Goal: Use online tool/utility: Utilize a website feature to perform a specific function

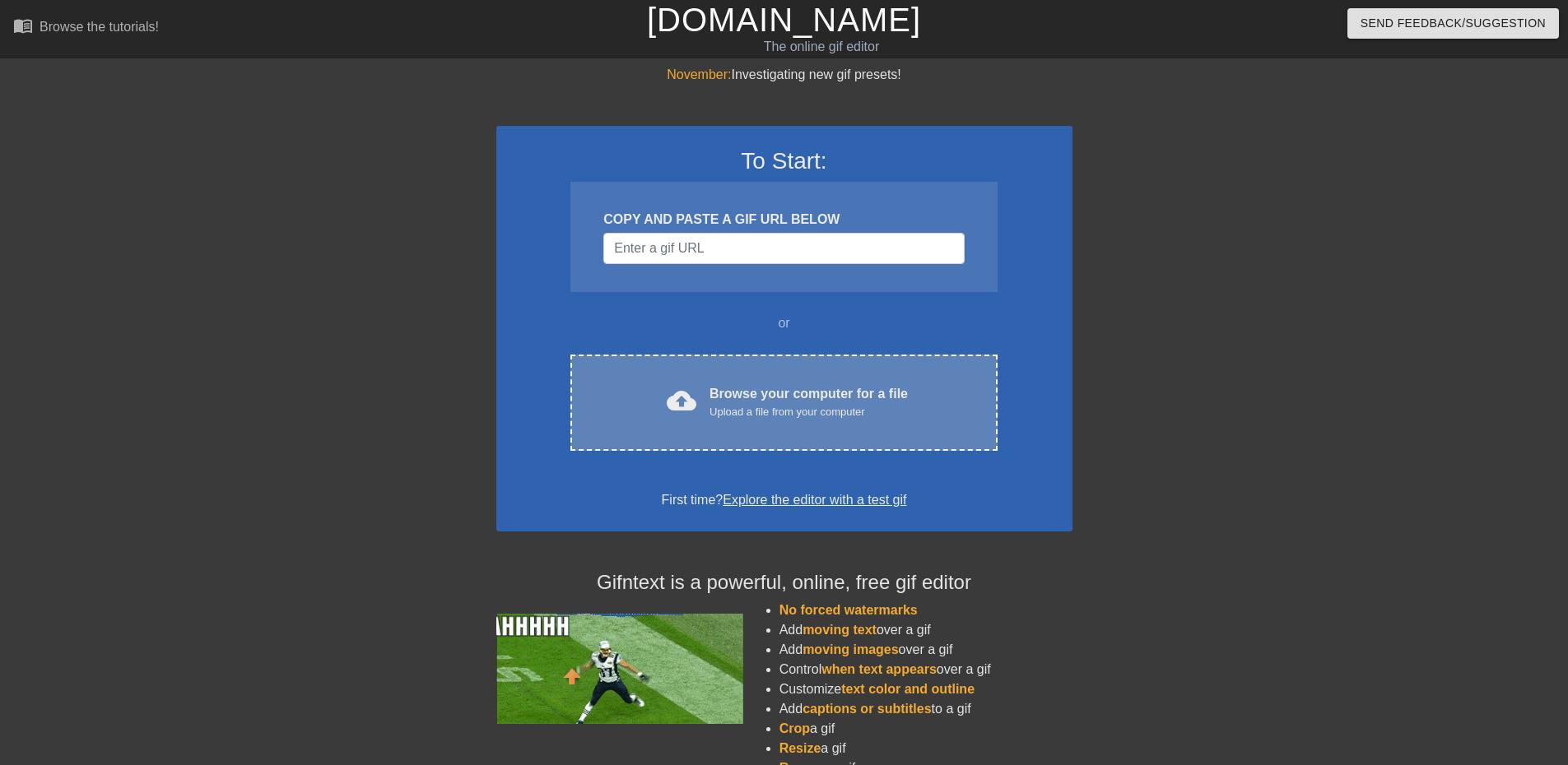
click at [773, 397] on div "Browse your computer for a file Upload a file from your computer" at bounding box center [809, 402] width 199 height 36
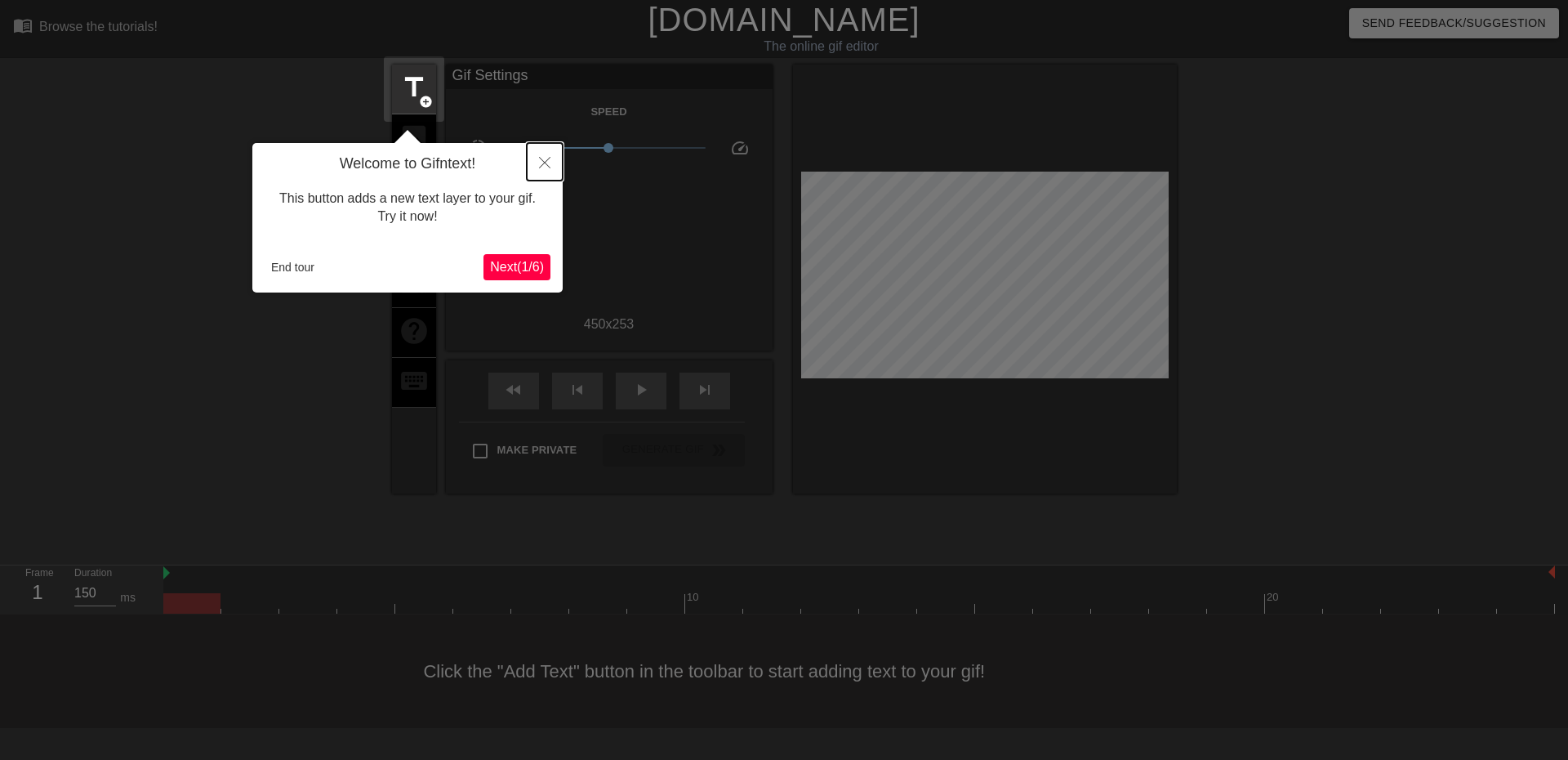
click at [542, 166] on icon "Close" at bounding box center [544, 162] width 11 height 11
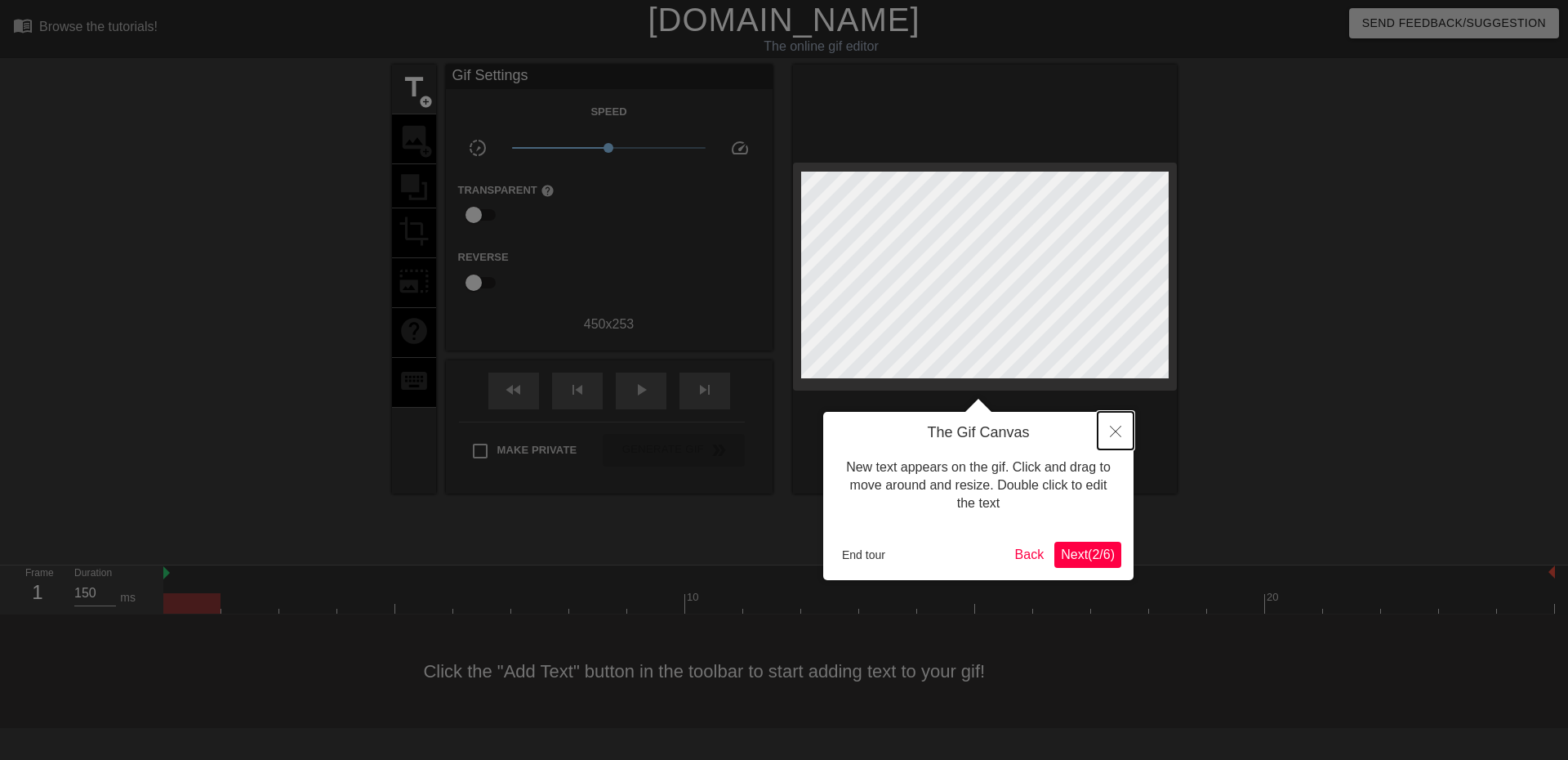
click at [1121, 425] on button "Close" at bounding box center [1115, 431] width 36 height 38
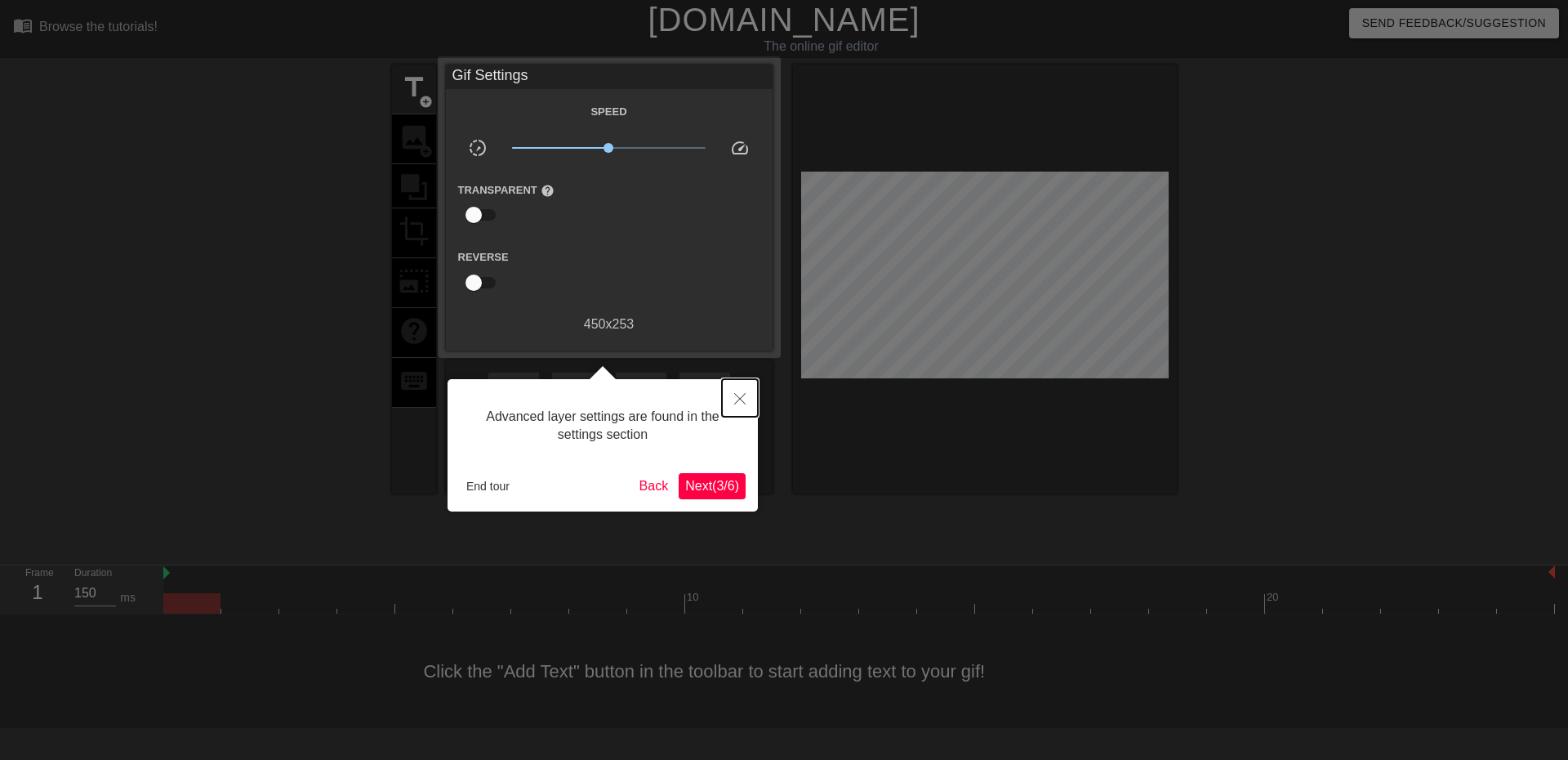
click at [733, 395] on button "Close" at bounding box center [740, 398] width 36 height 38
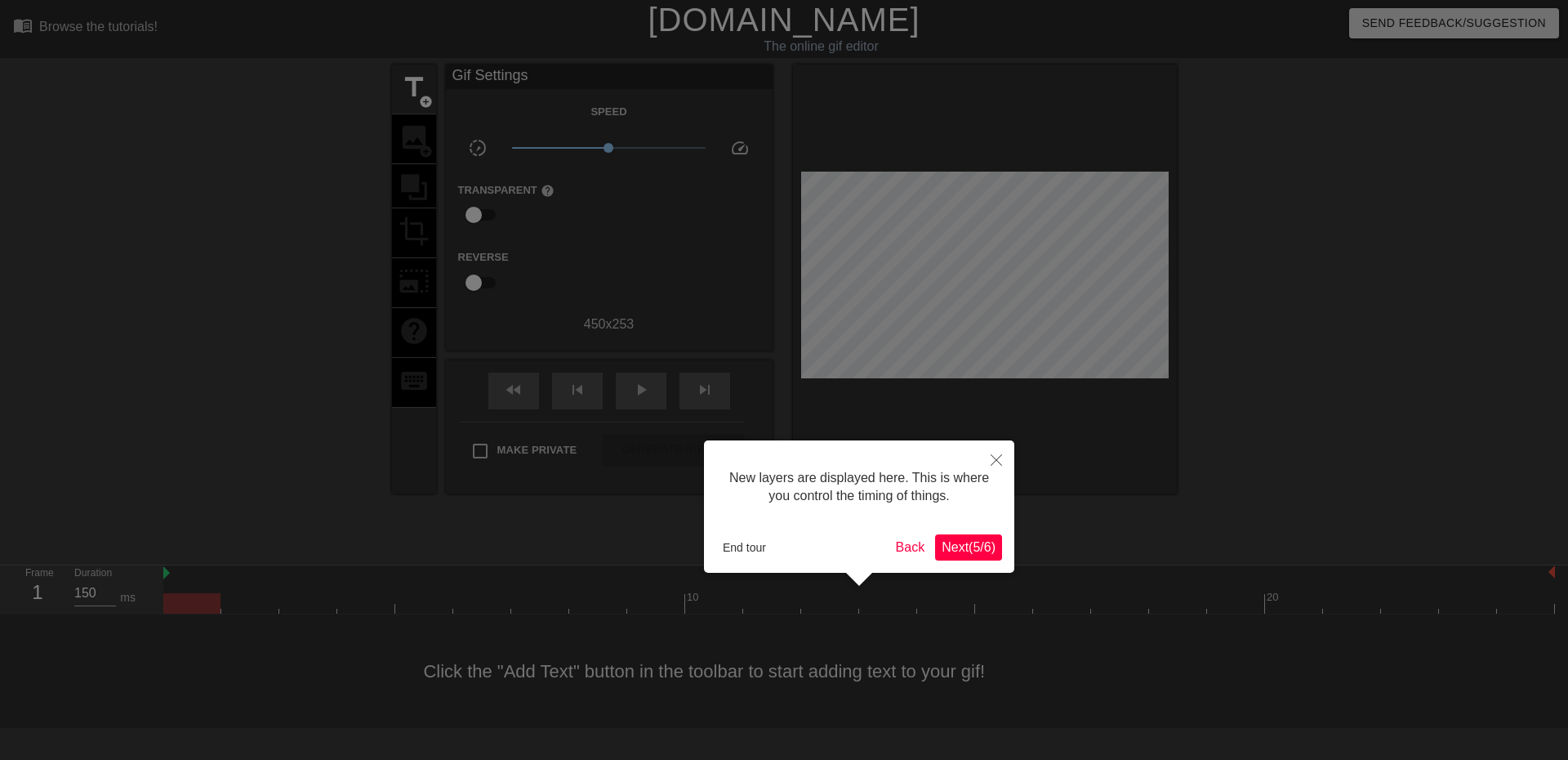
scroll to position [14, 0]
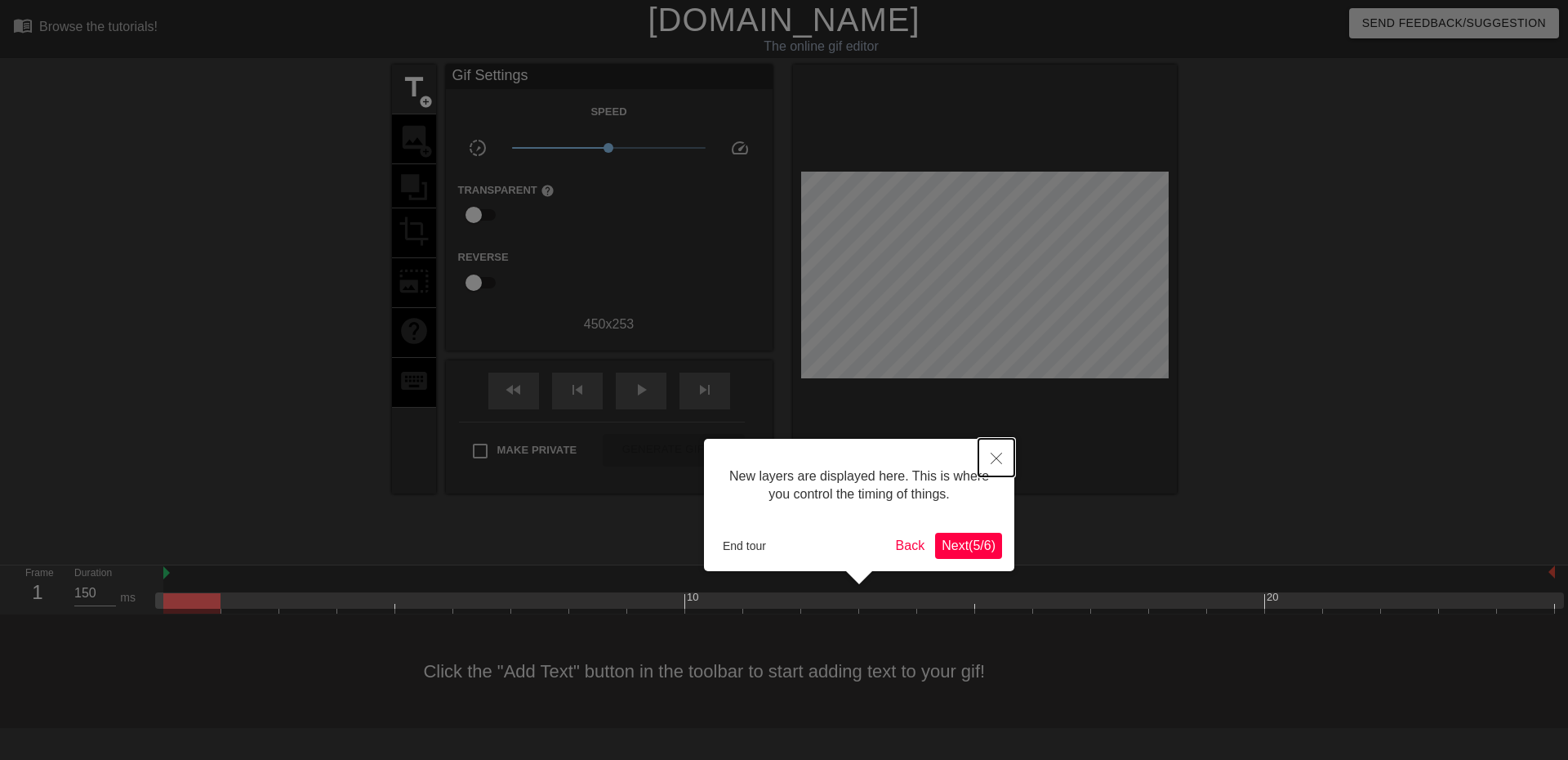
click at [994, 456] on icon "Close" at bounding box center [996, 458] width 11 height 11
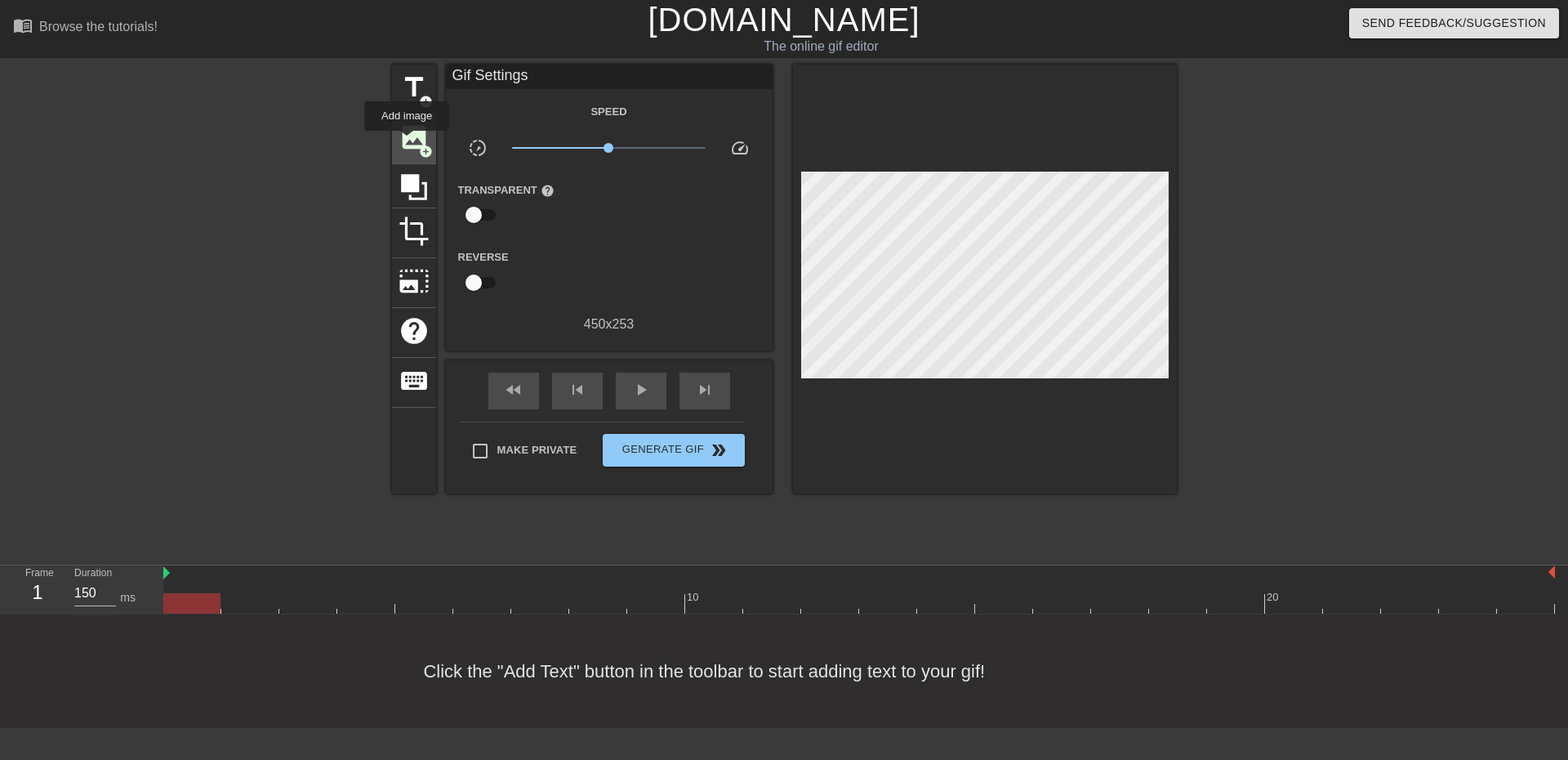
click at [406, 142] on span "image" at bounding box center [414, 137] width 31 height 31
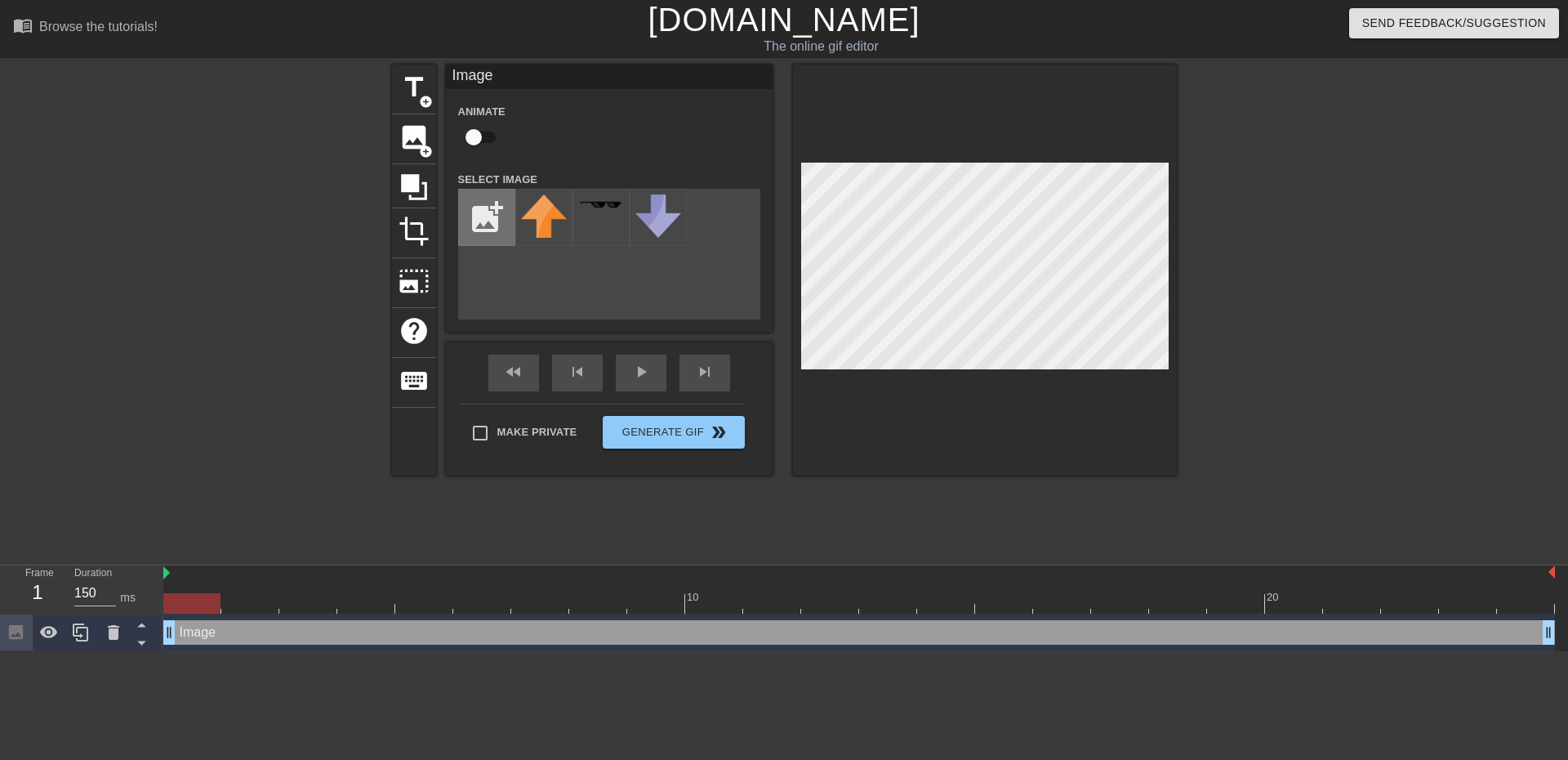
click at [499, 215] on input "file" at bounding box center [486, 217] width 56 height 56
type input "C:\fakepath\Adobe Express - file.png"
click at [550, 215] on img at bounding box center [544, 220] width 45 height 50
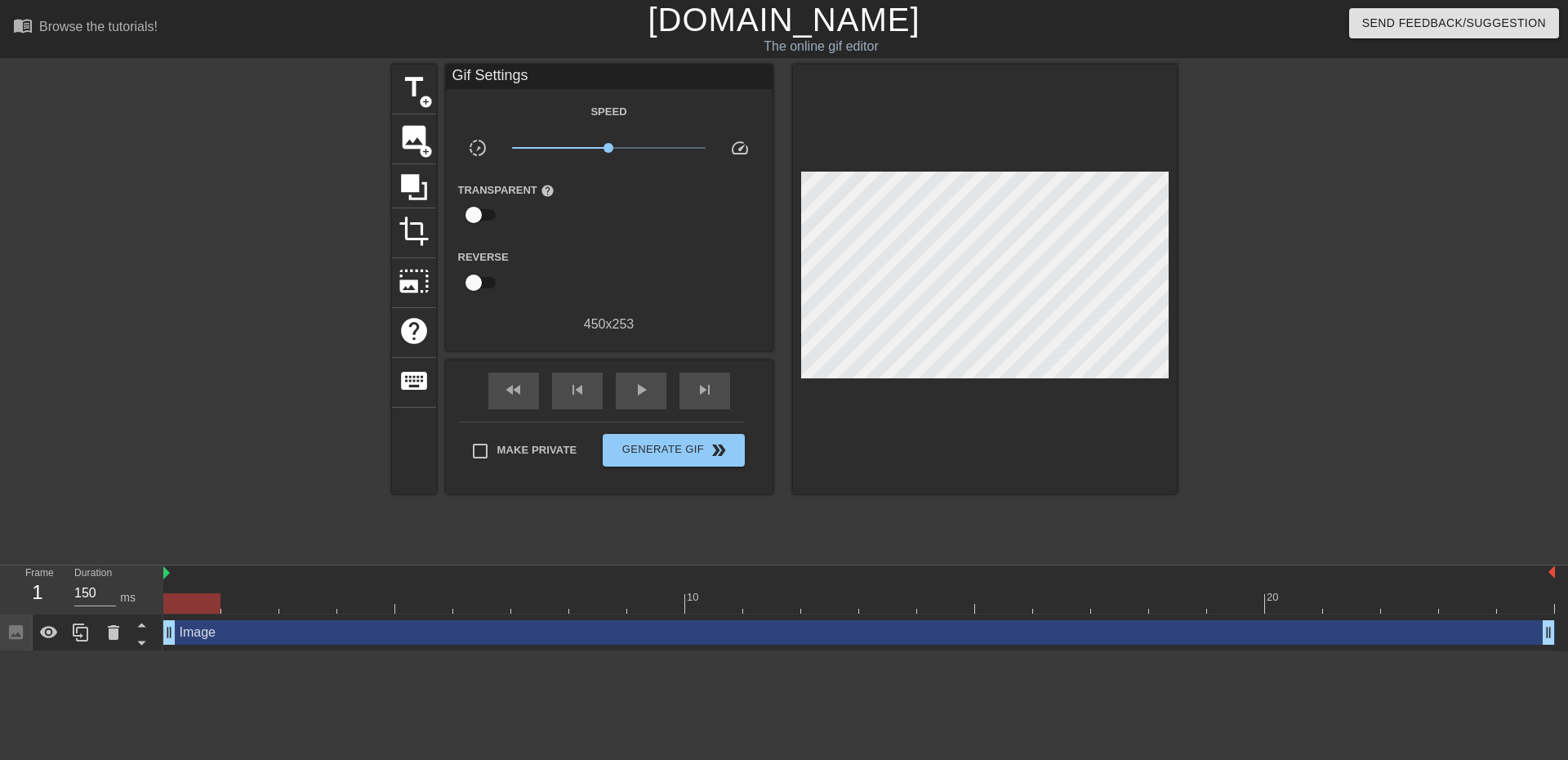
click at [892, 429] on div at bounding box center [985, 279] width 384 height 429
click at [642, 385] on span "play_arrow" at bounding box center [640, 389] width 20 height 20
click at [702, 443] on span "Generate Gif double_arrow" at bounding box center [674, 449] width 129 height 20
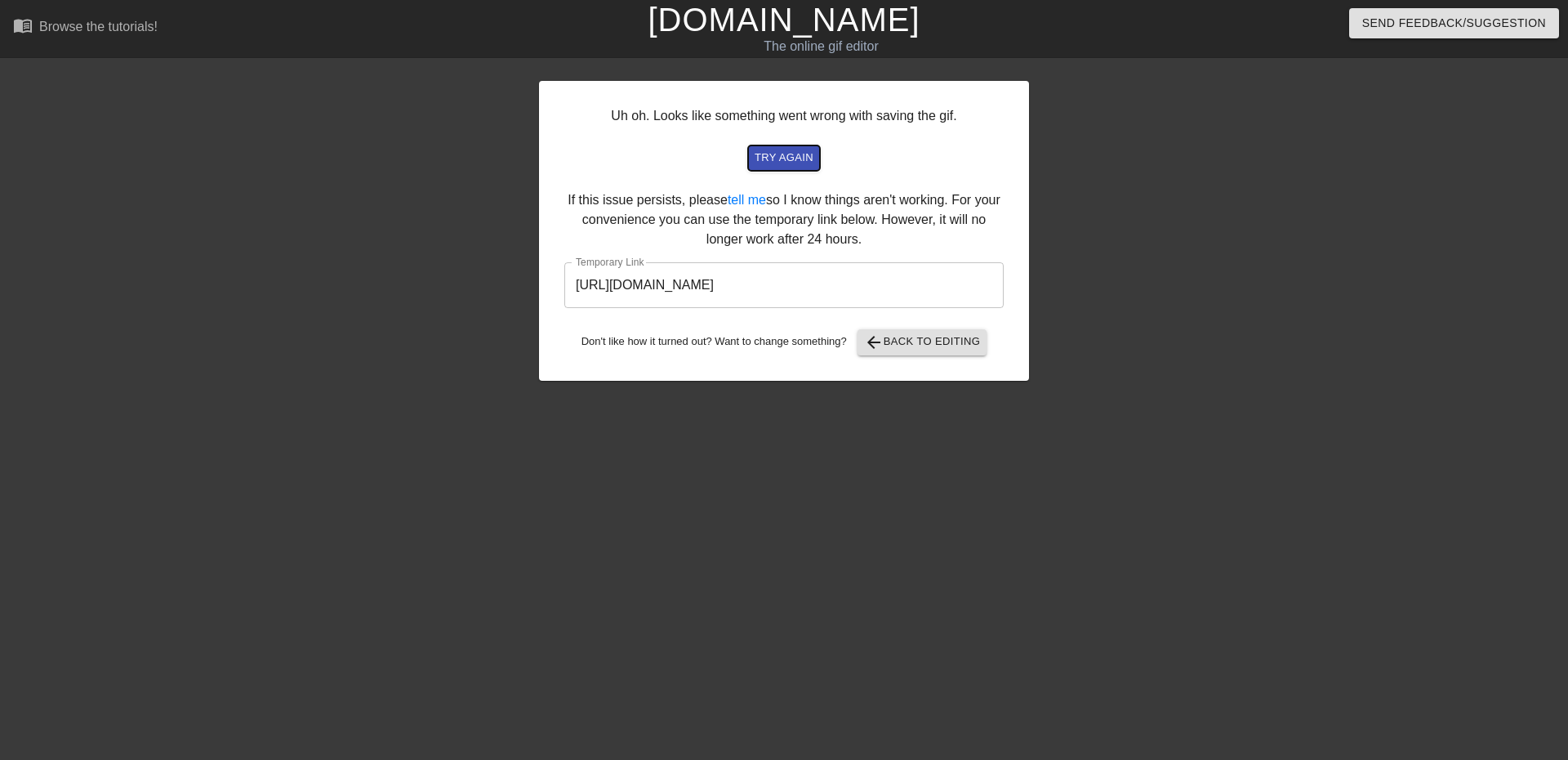
click at [778, 157] on span "try again" at bounding box center [784, 158] width 59 height 19
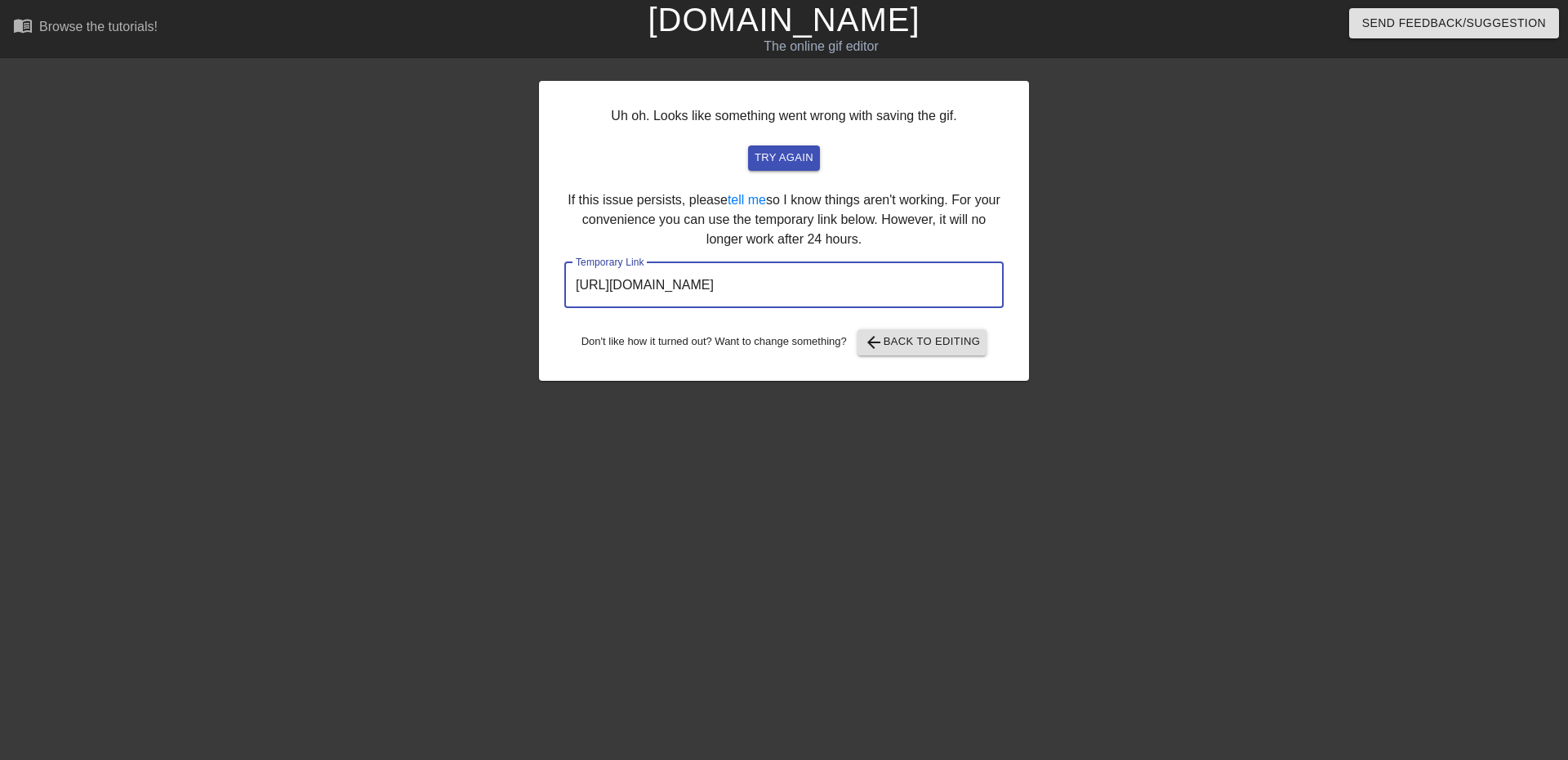
click at [963, 280] on input "[URL][DOMAIN_NAME]" at bounding box center [784, 285] width 440 height 45
drag, startPoint x: 944, startPoint y: 285, endPoint x: 453, endPoint y: 275, distance: 491.1
click at [453, 275] on div "Uh oh. Looks like something went wrong with saving the gif. try again If this i…" at bounding box center [784, 310] width 1568 height 491
